Goal: Task Accomplishment & Management: Complete application form

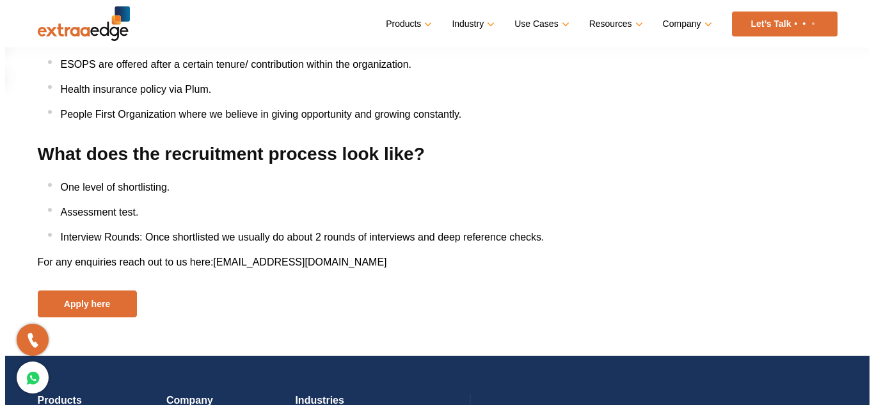
scroll to position [1600, 0]
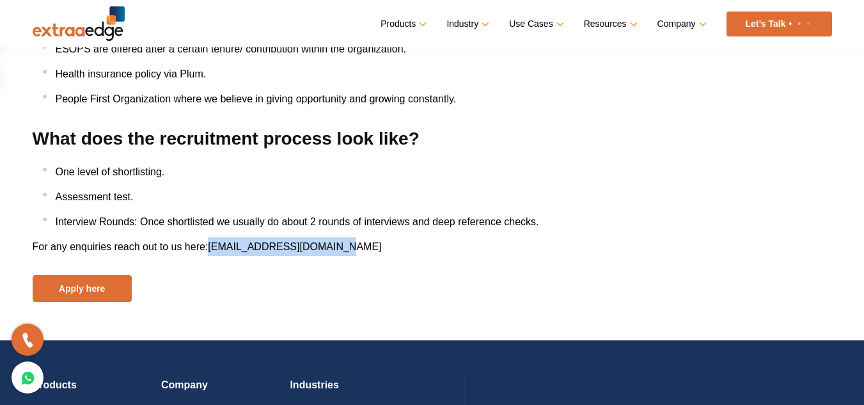
drag, startPoint x: 340, startPoint y: 253, endPoint x: 211, endPoint y: 260, distance: 128.8
click at [211, 256] on p "For any enquiries reach out to us here: [EMAIL_ADDRESS][DOMAIN_NAME]" at bounding box center [433, 246] width 800 height 19
drag, startPoint x: 240, startPoint y: 253, endPoint x: 180, endPoint y: 278, distance: 64.9
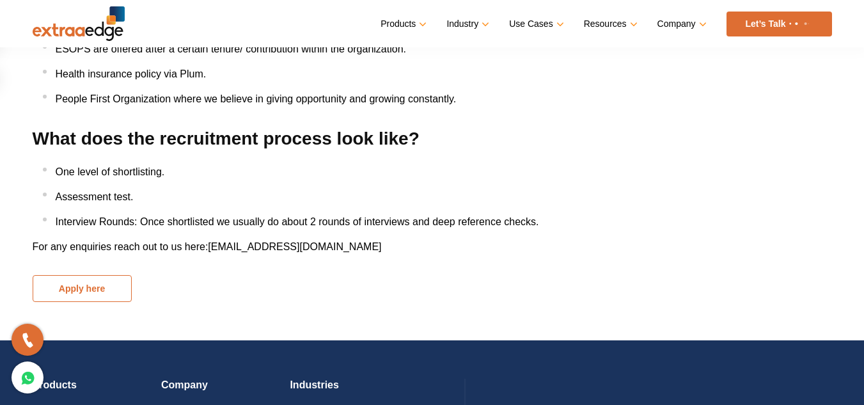
click at [74, 296] on button "Apply here" at bounding box center [82, 288] width 99 height 27
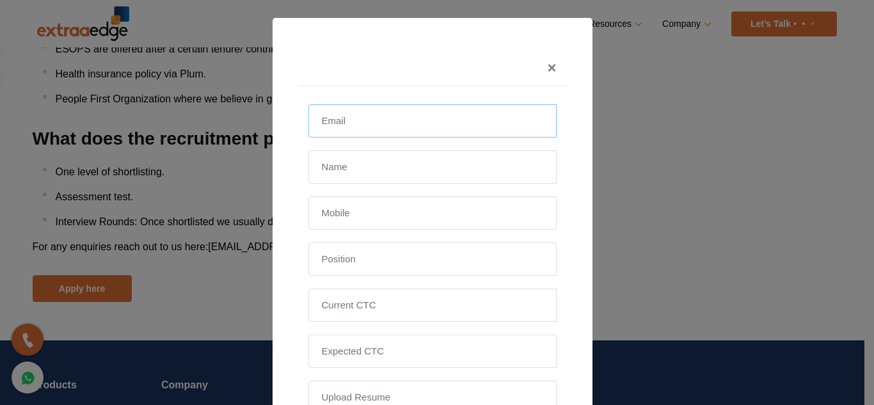
click at [392, 123] on input "email" at bounding box center [432, 120] width 248 height 33
type input "[EMAIL_ADDRESS][DOMAIN_NAME]"
click at [346, 173] on input "text" at bounding box center [432, 166] width 248 height 33
type input "[PERSON_NAME]"
click at [330, 217] on input "text" at bounding box center [432, 212] width 248 height 33
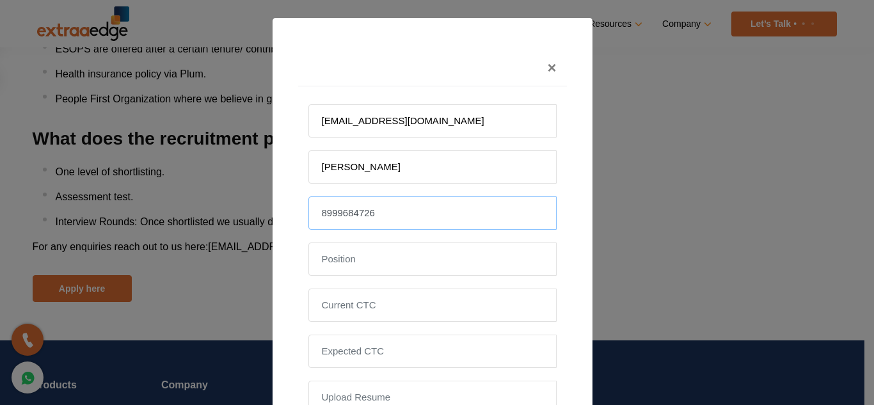
type input "8999684726"
click at [344, 260] on input "text" at bounding box center [432, 258] width 248 height 33
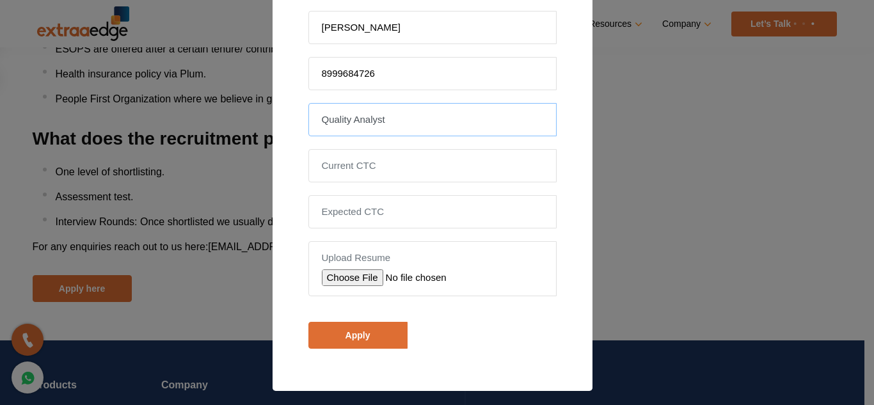
scroll to position [140, 0]
type input "Quality Analyst"
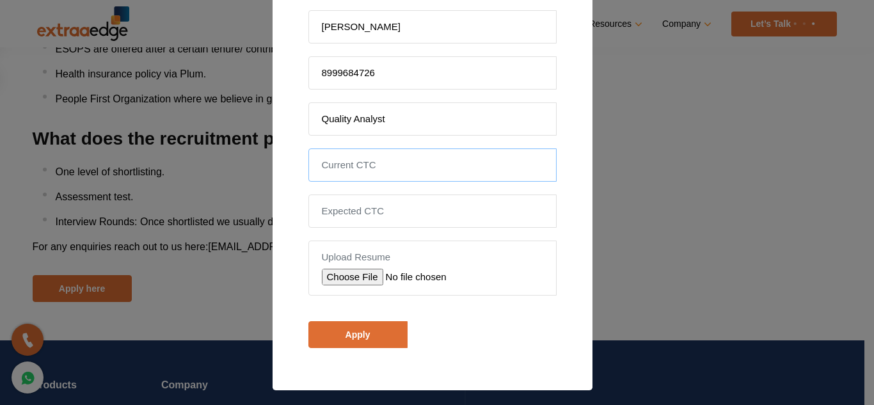
click at [344, 164] on input "tel" at bounding box center [432, 164] width 248 height 33
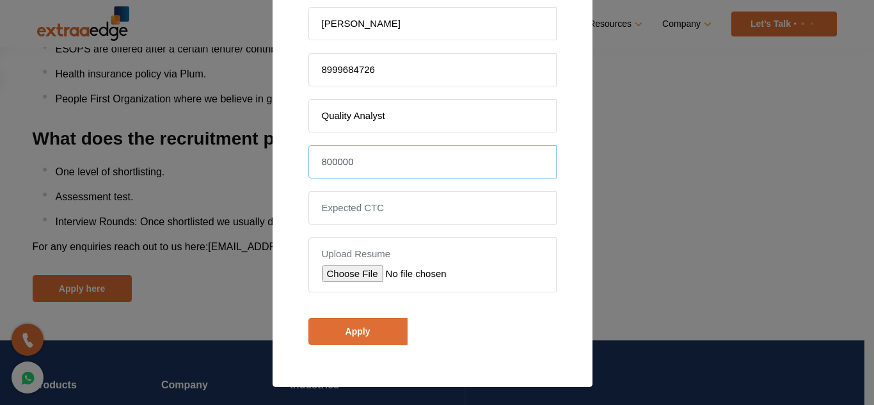
type input "800000"
click at [336, 205] on input "tel" at bounding box center [432, 207] width 248 height 33
type input "1300000"
click at [341, 274] on input "file" at bounding box center [413, 274] width 182 height 17
type input "C:\fakepath\Software Tester_Monali K.pdf"
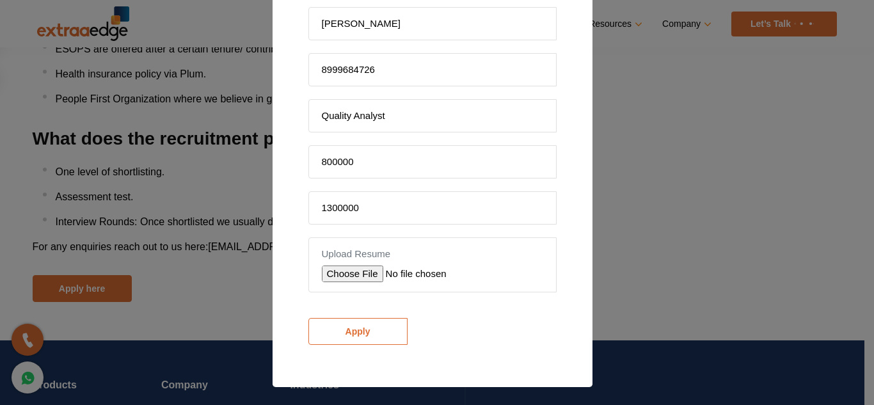
click at [353, 322] on input "Apply" at bounding box center [357, 331] width 99 height 27
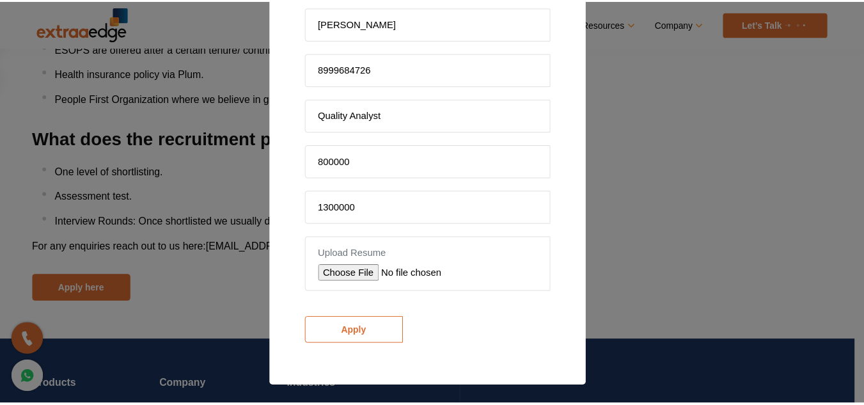
scroll to position [180, 0]
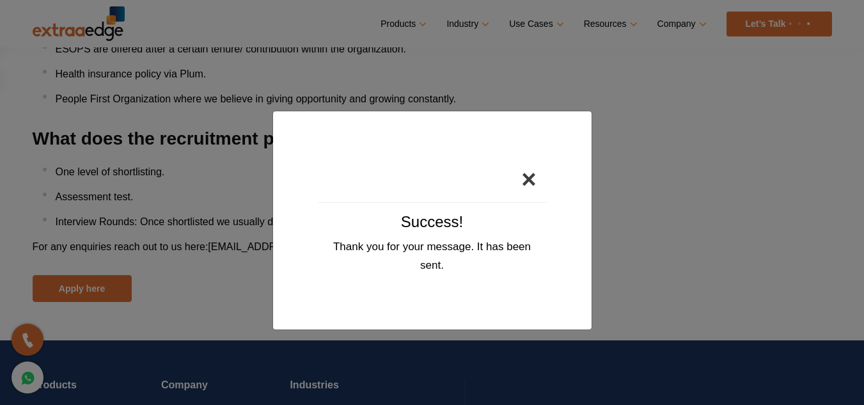
click at [537, 173] on button "×" at bounding box center [528, 179] width 35 height 46
